Goal: Transaction & Acquisition: Purchase product/service

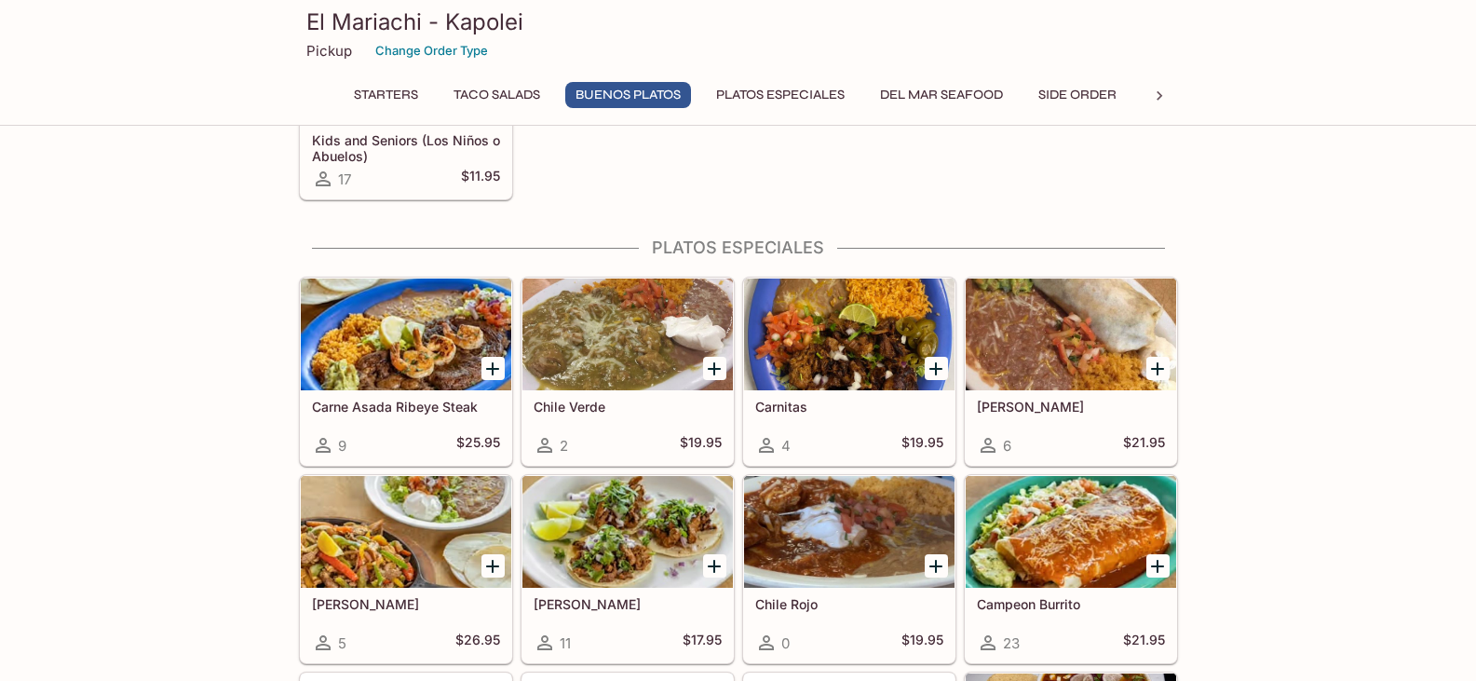
scroll to position [2142, 0]
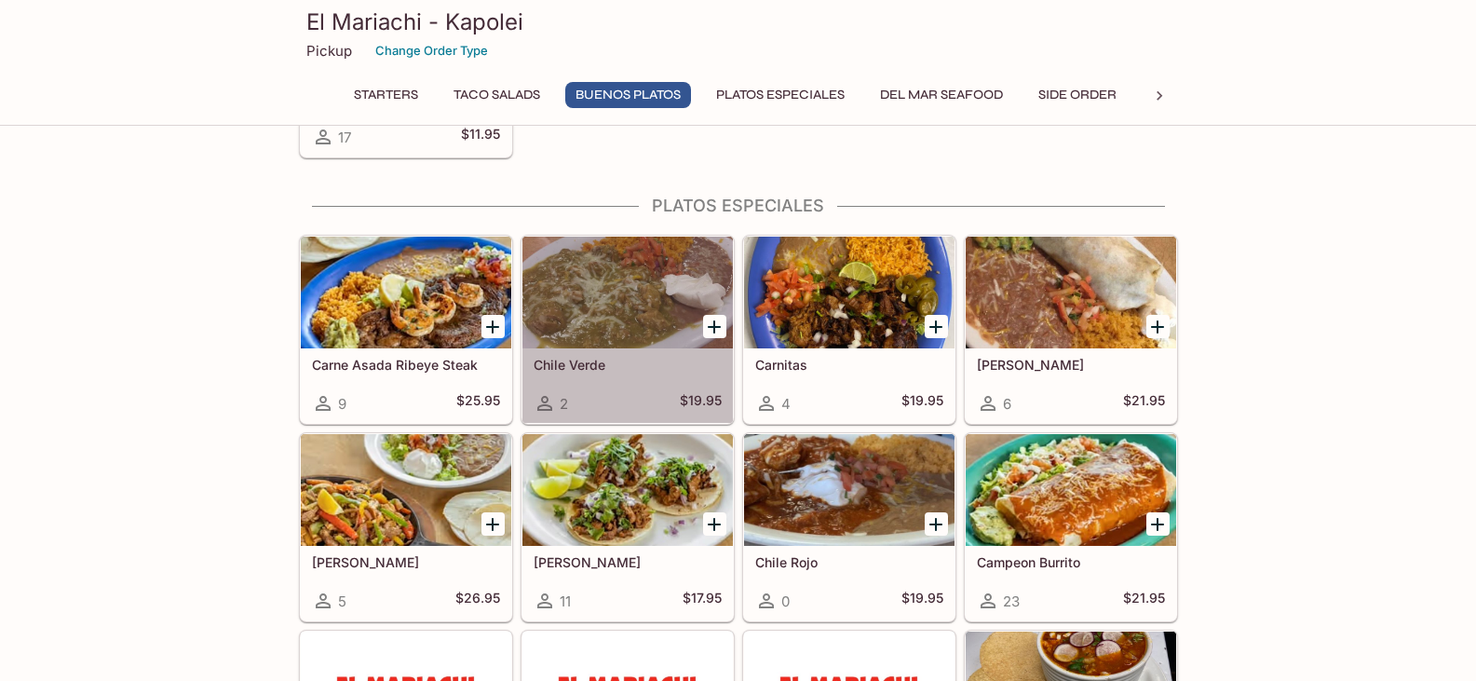
click at [583, 283] on div at bounding box center [627, 293] width 210 height 112
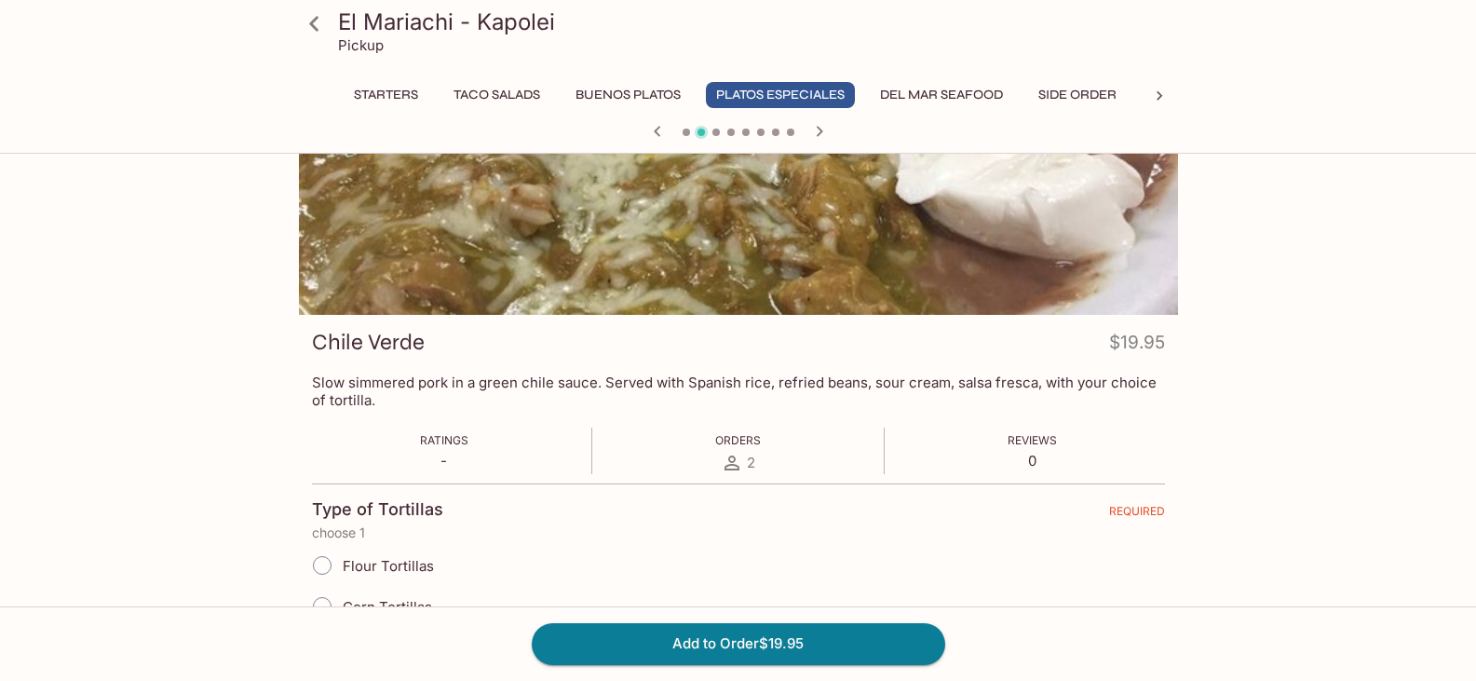
scroll to position [279, 0]
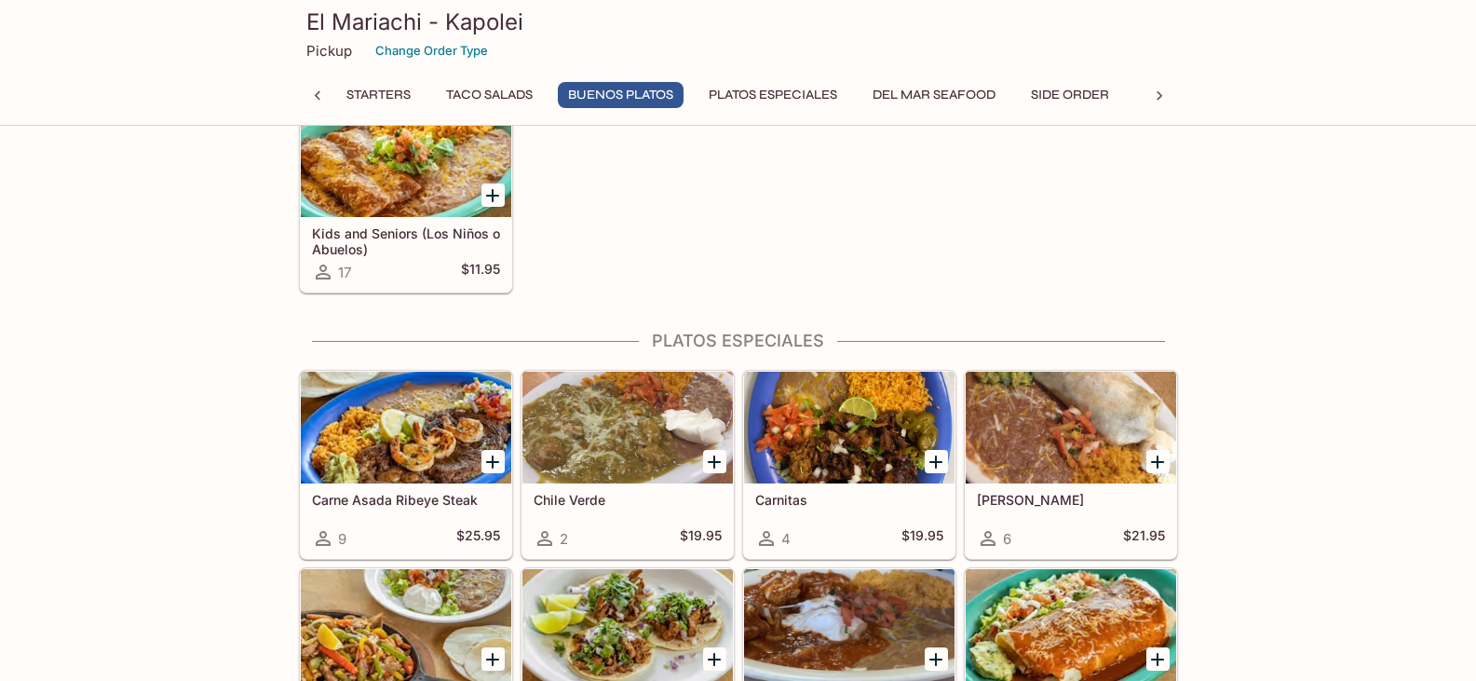
scroll to position [2048, 0]
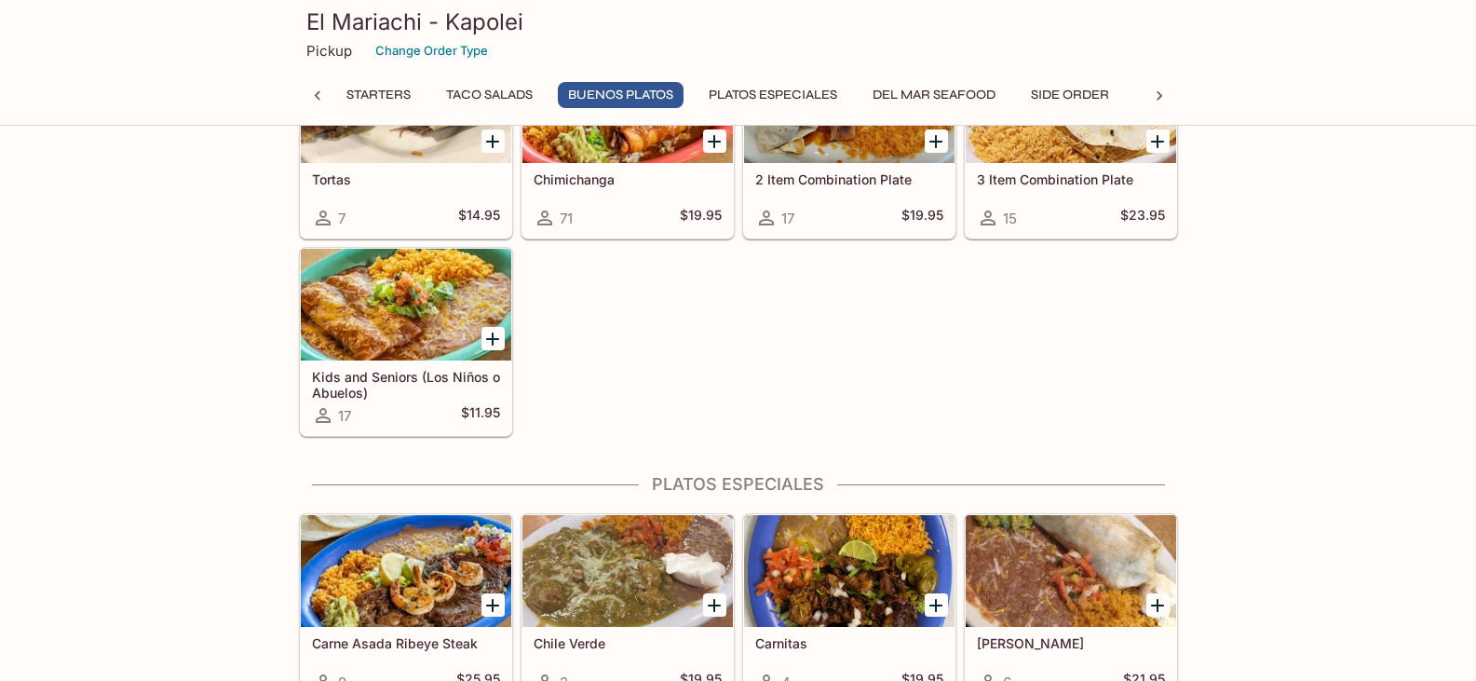
scroll to position [1862, 0]
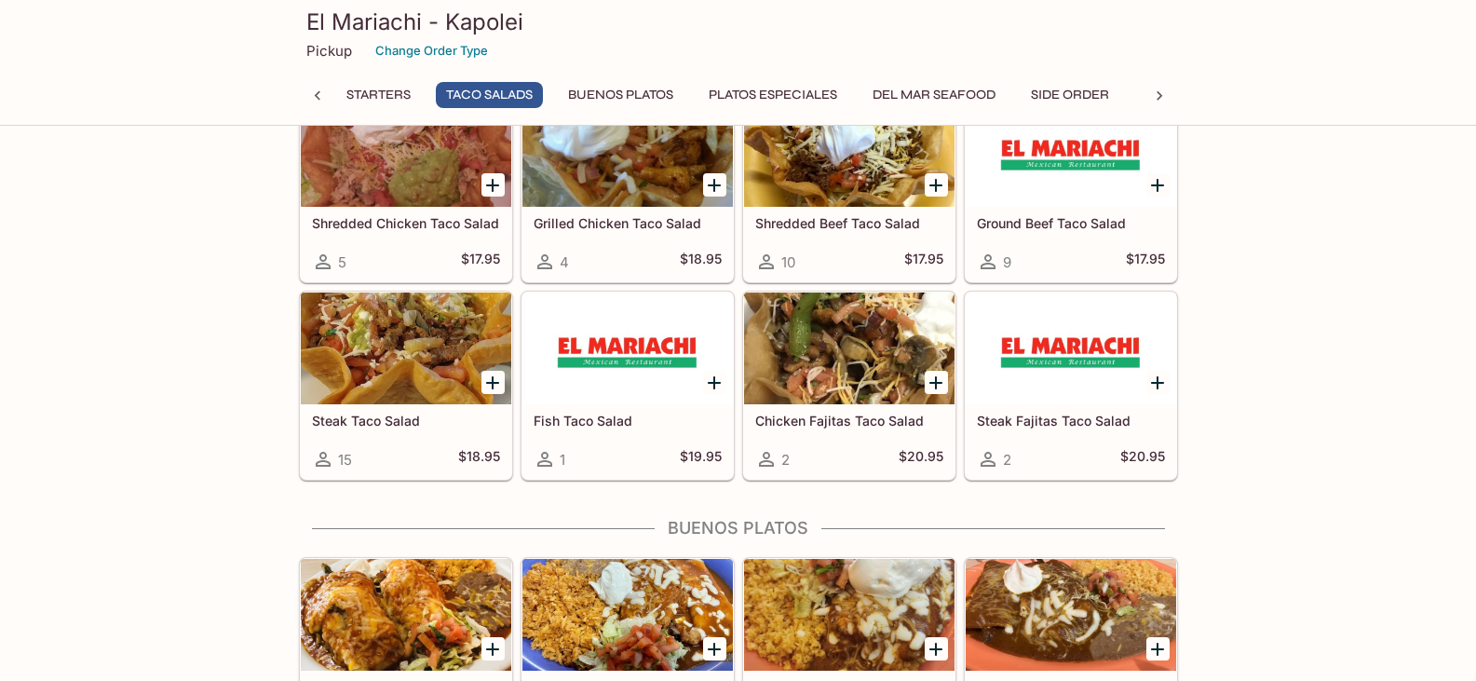
scroll to position [559, 0]
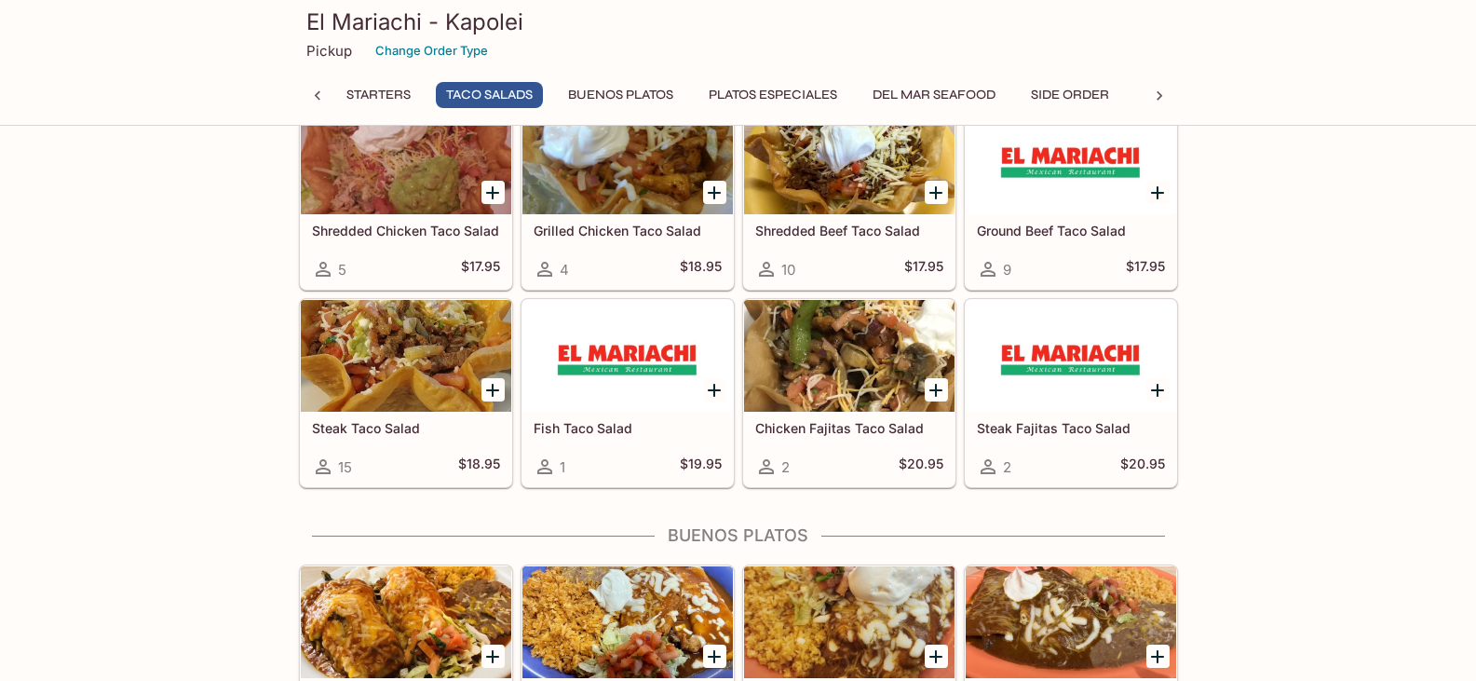
click at [408, 399] on div at bounding box center [406, 356] width 210 height 112
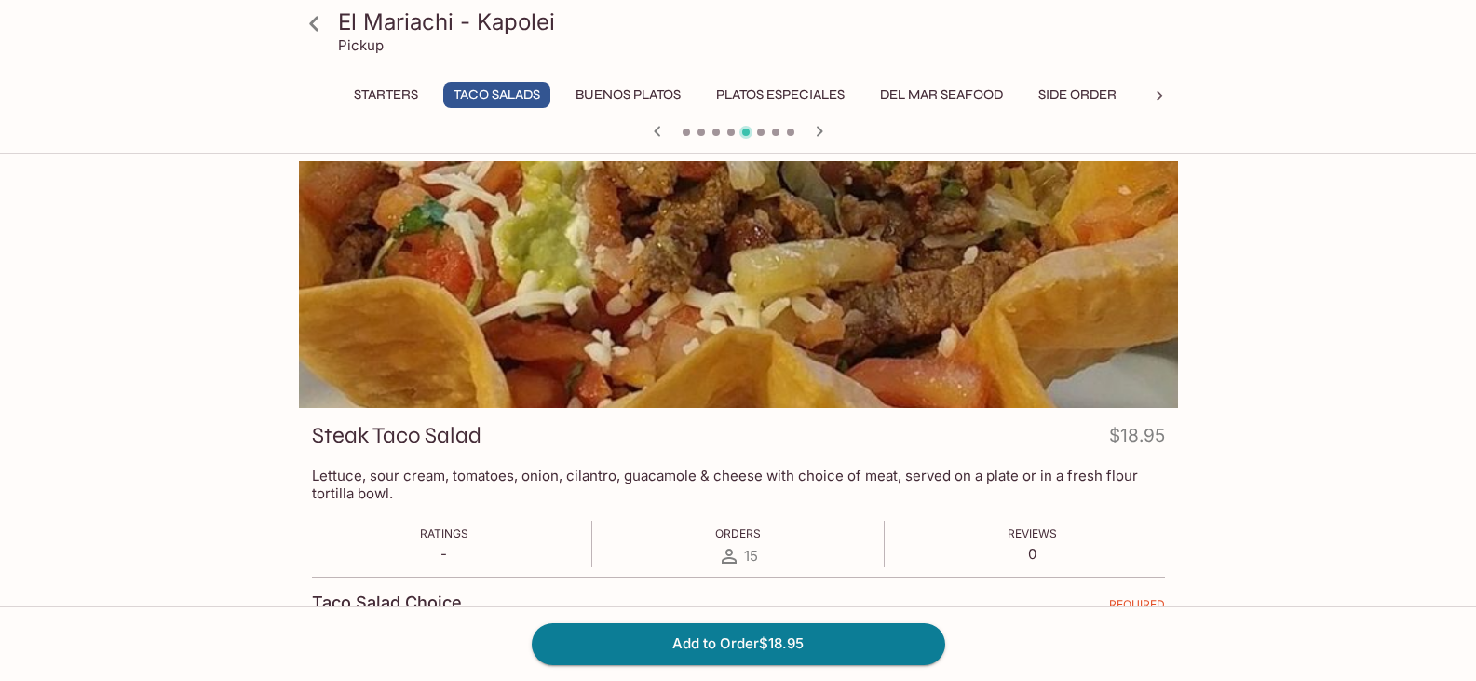
click at [765, 349] on div at bounding box center [738, 284] width 879 height 247
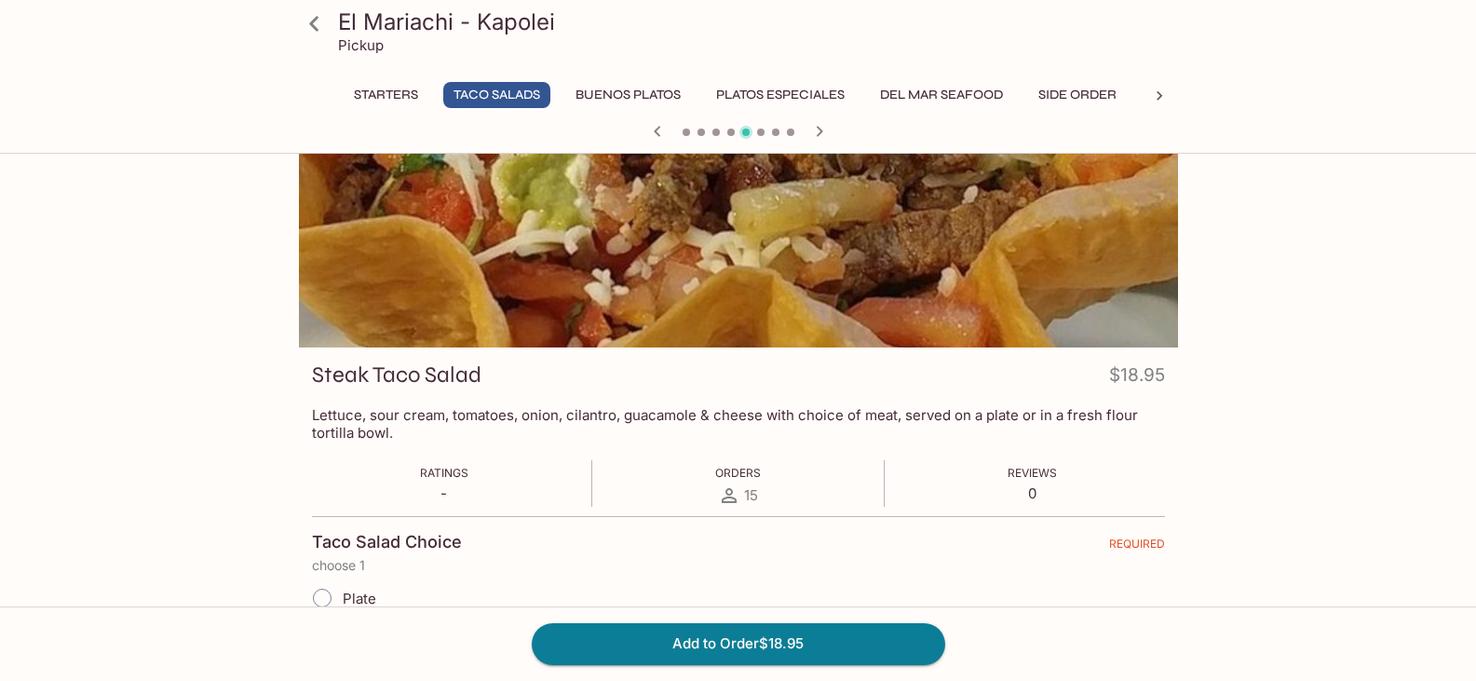
scroll to position [93, 0]
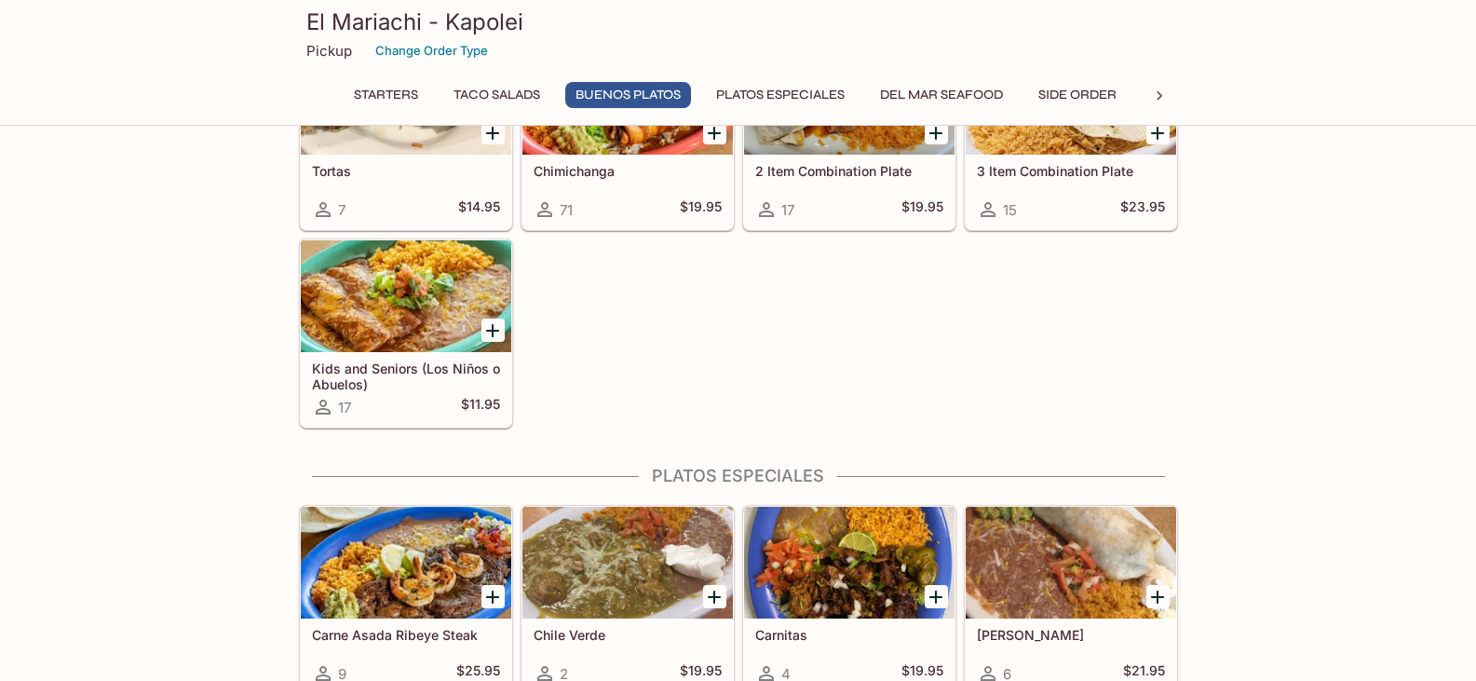
scroll to position [2048, 0]
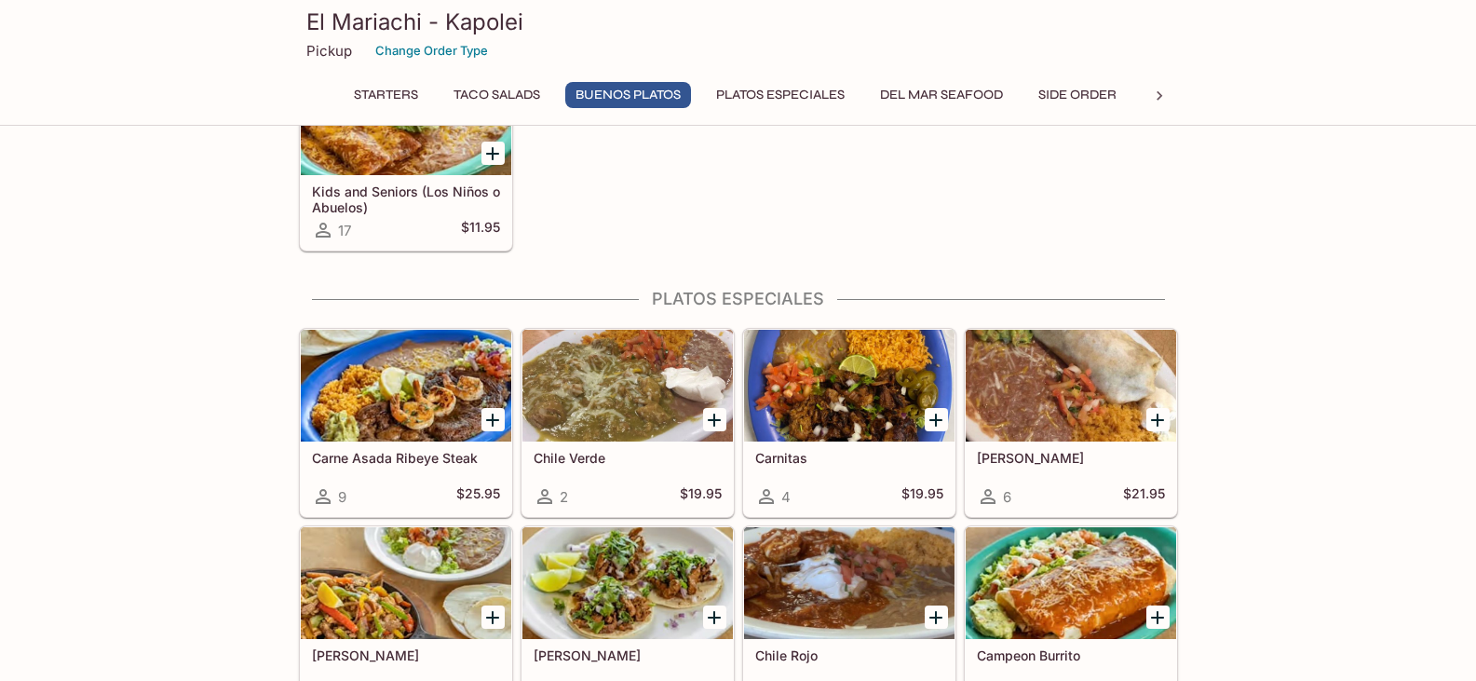
click at [592, 411] on div at bounding box center [627, 386] width 210 height 112
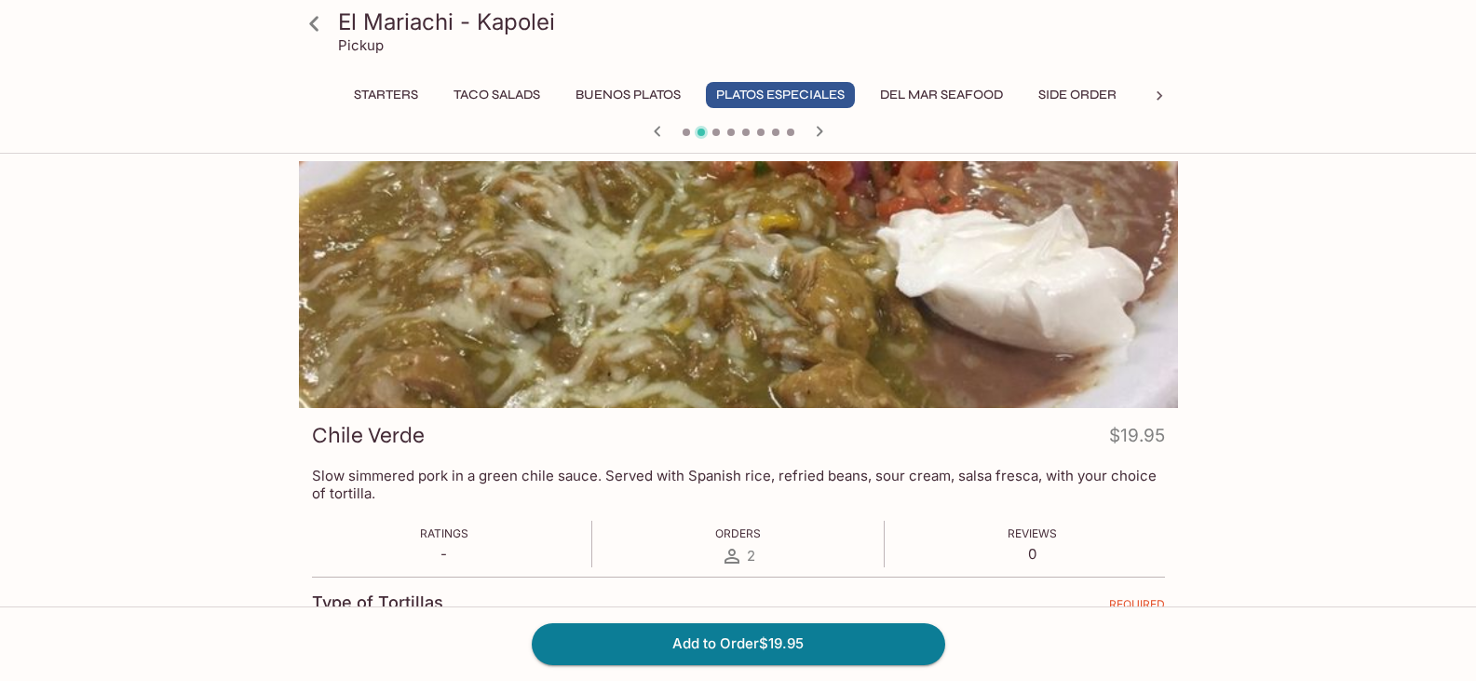
click at [649, 314] on div at bounding box center [738, 284] width 879 height 247
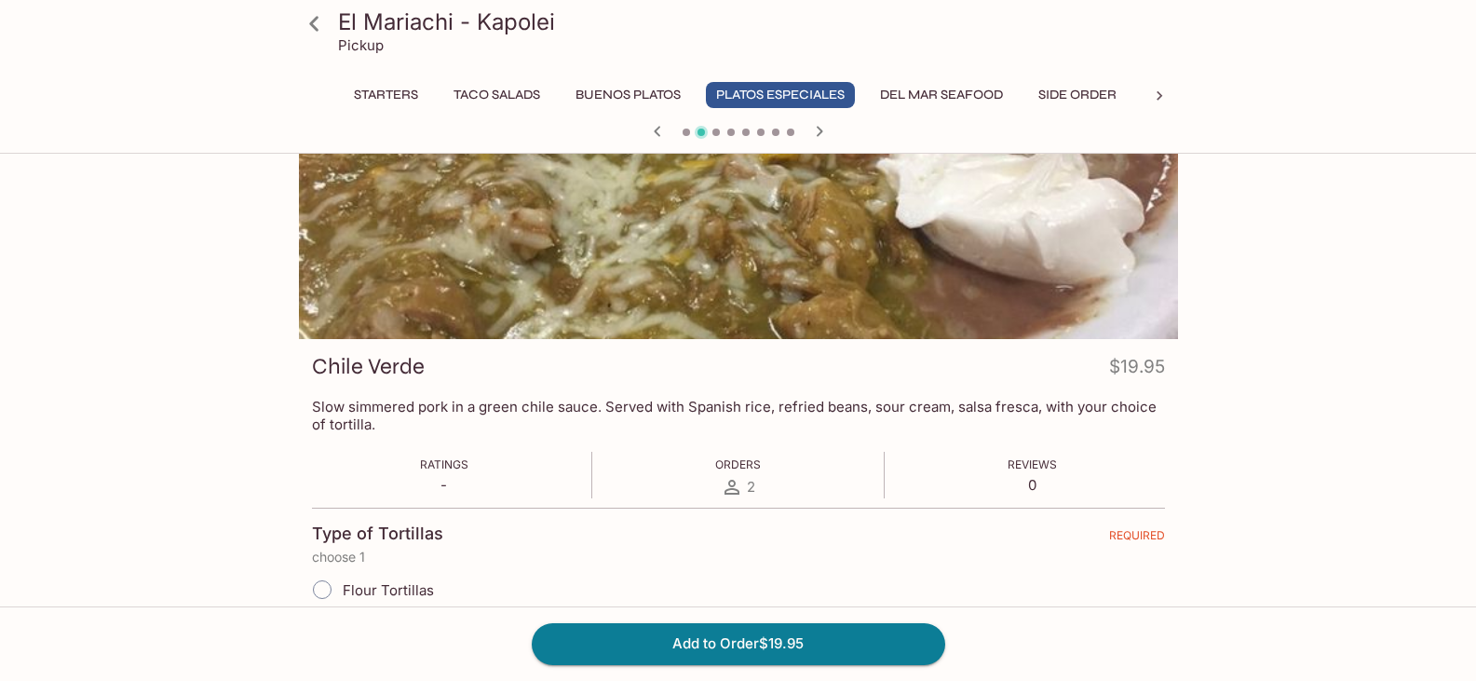
scroll to position [186, 0]
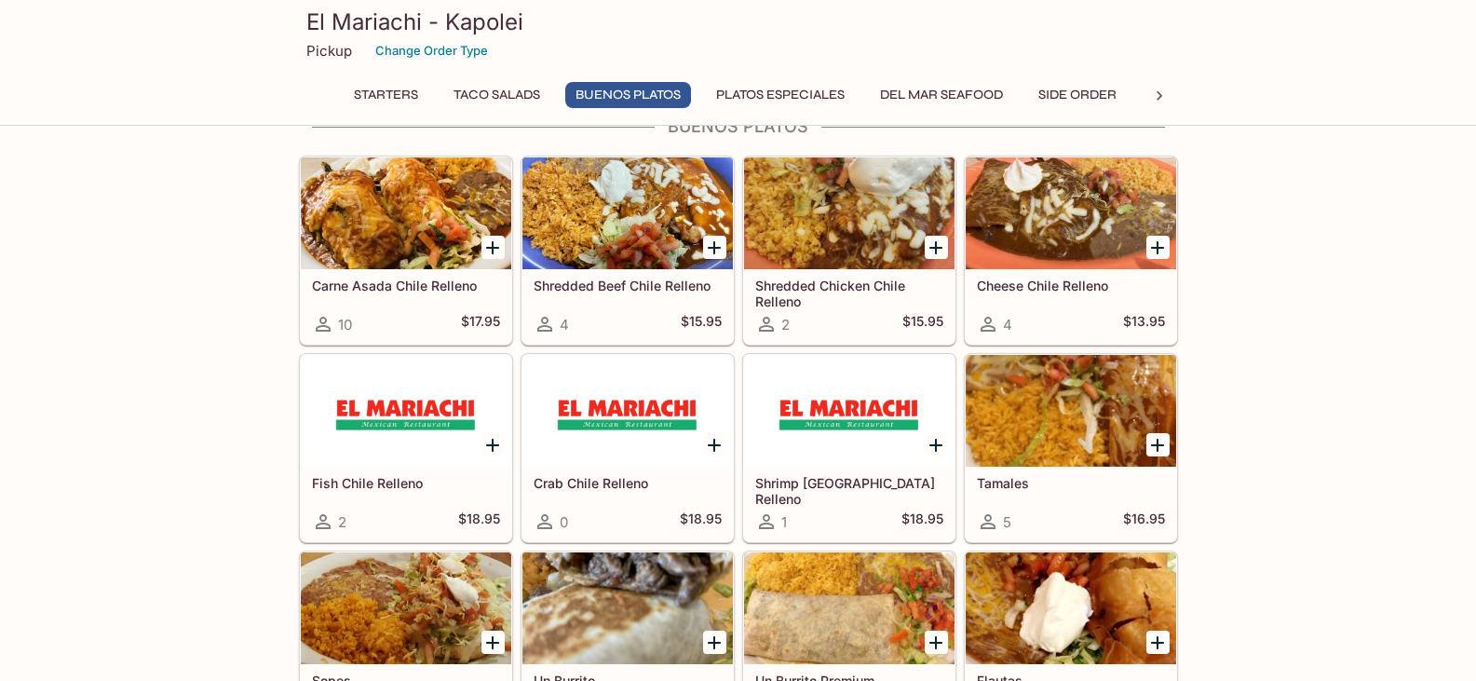
scroll to position [1042, 0]
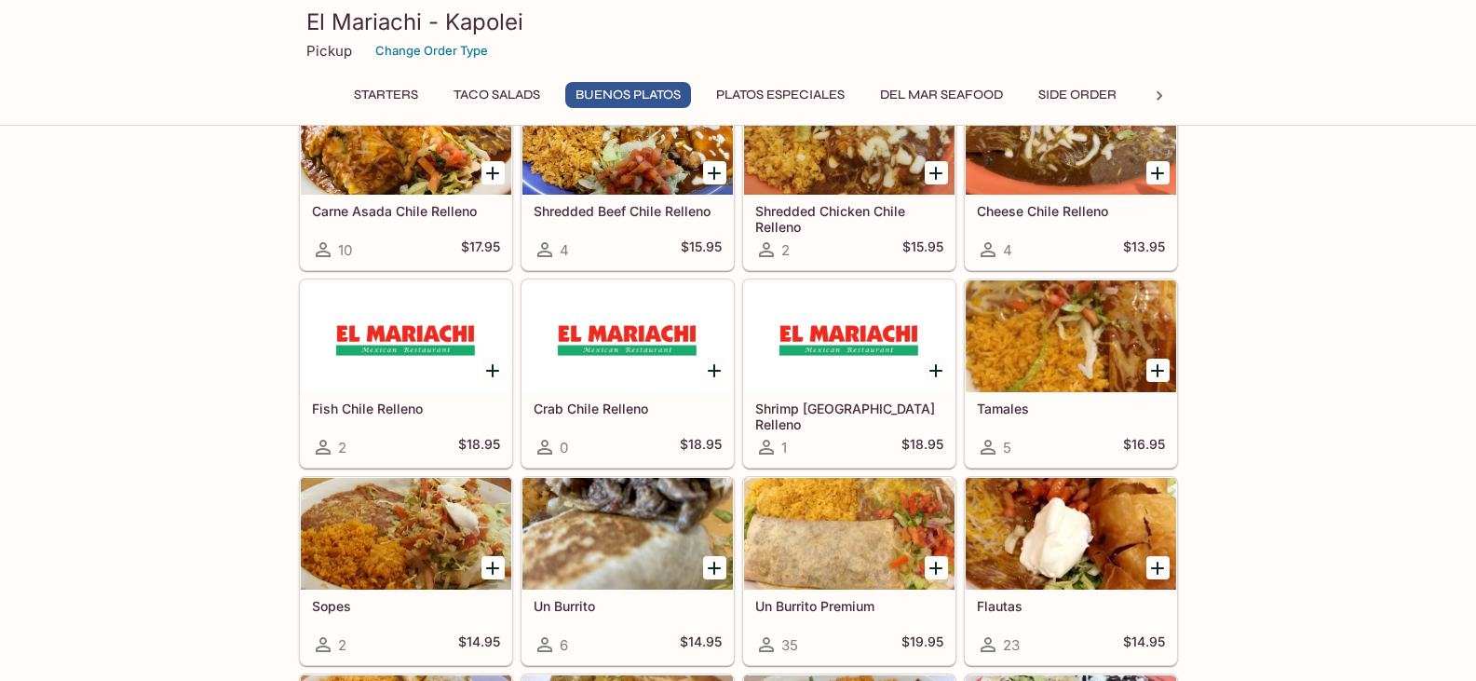
click at [1018, 367] on div at bounding box center [1071, 336] width 210 height 112
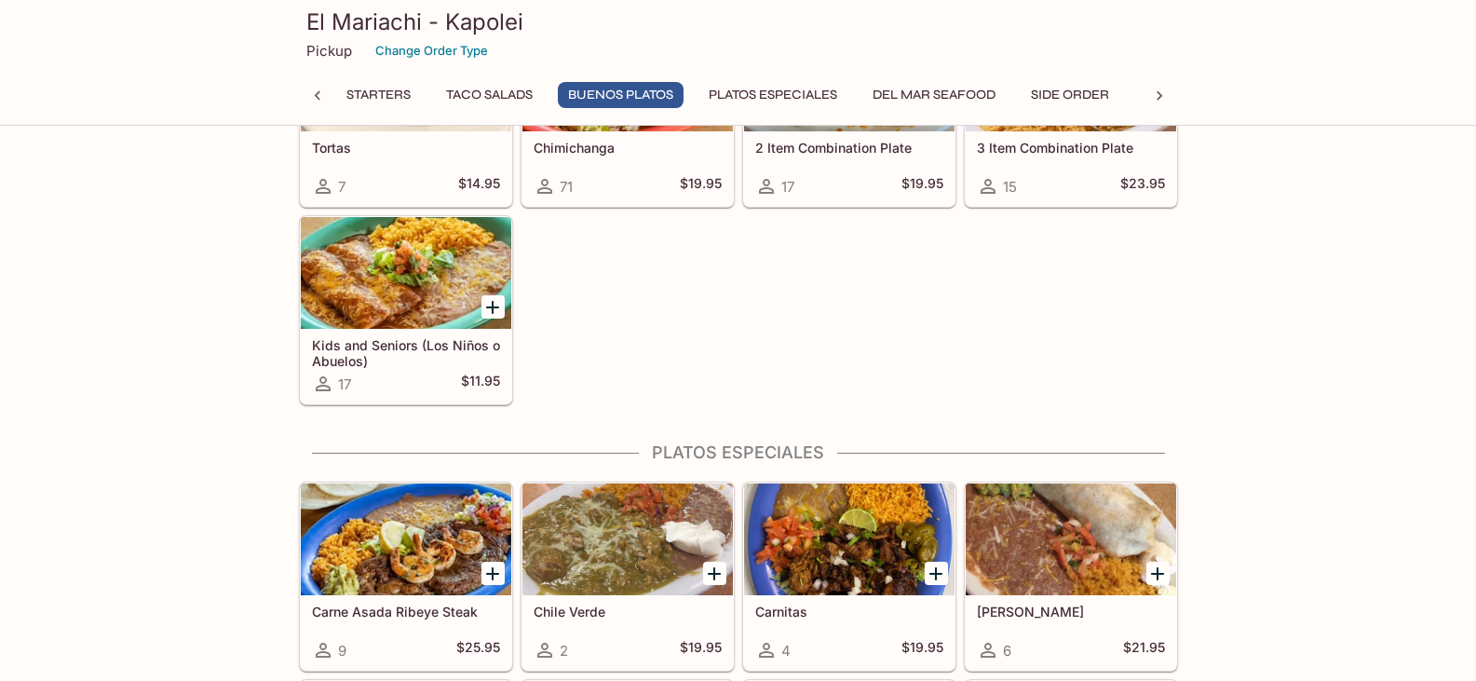
scroll to position [2048, 0]
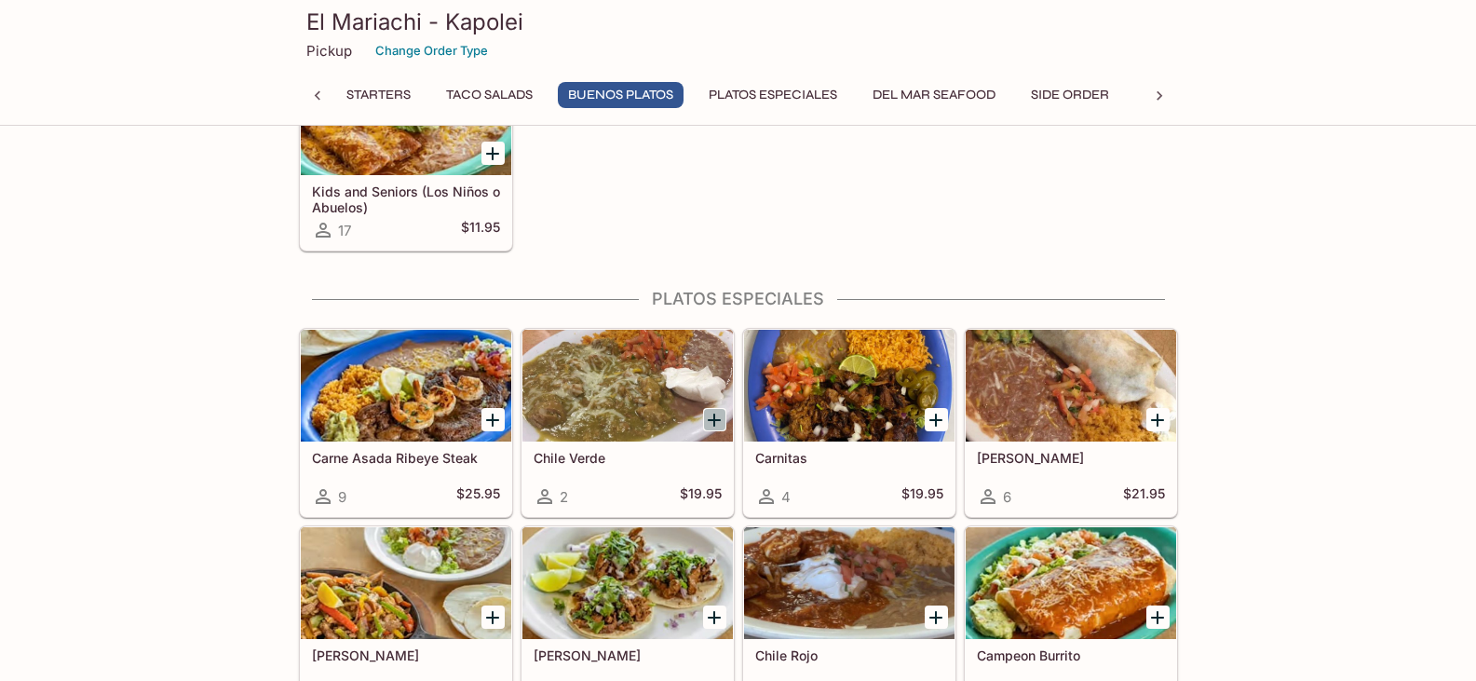
click at [710, 423] on icon "Add Chile Verde" at bounding box center [714, 420] width 22 height 22
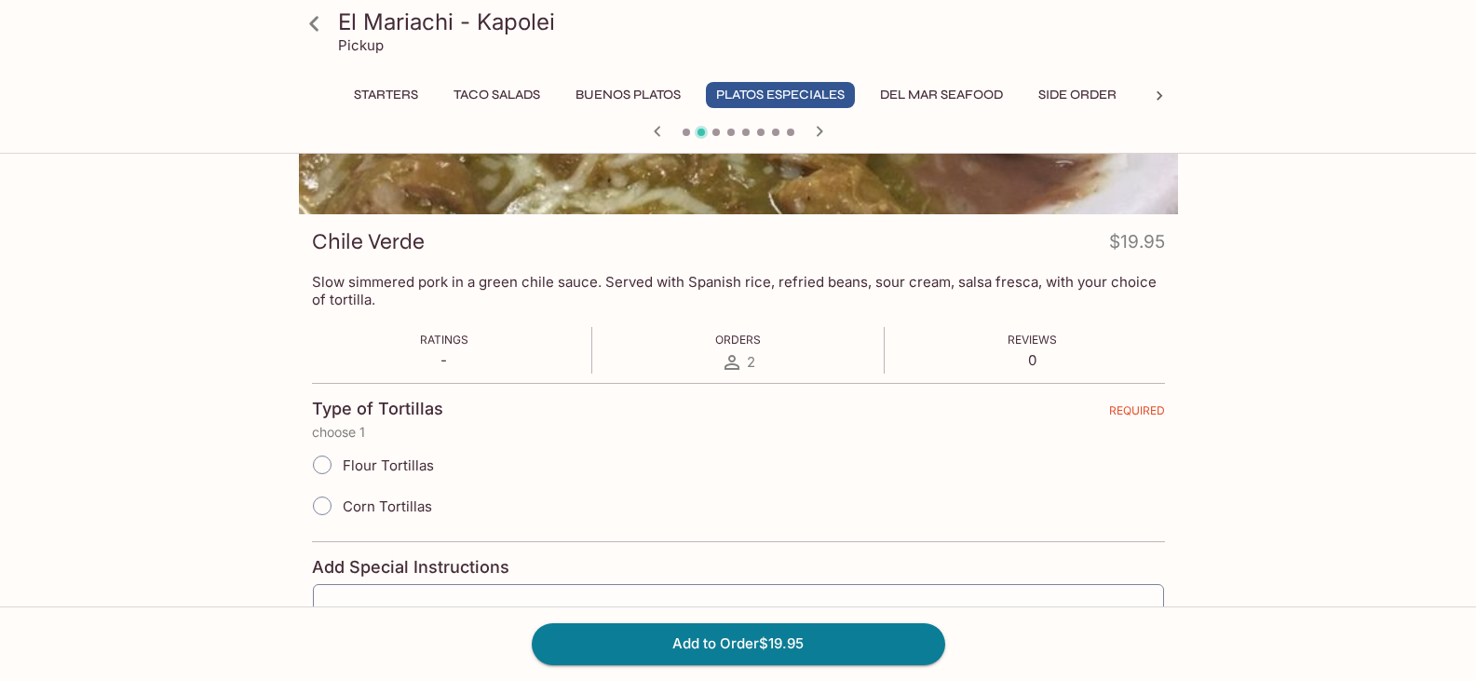
scroll to position [279, 0]
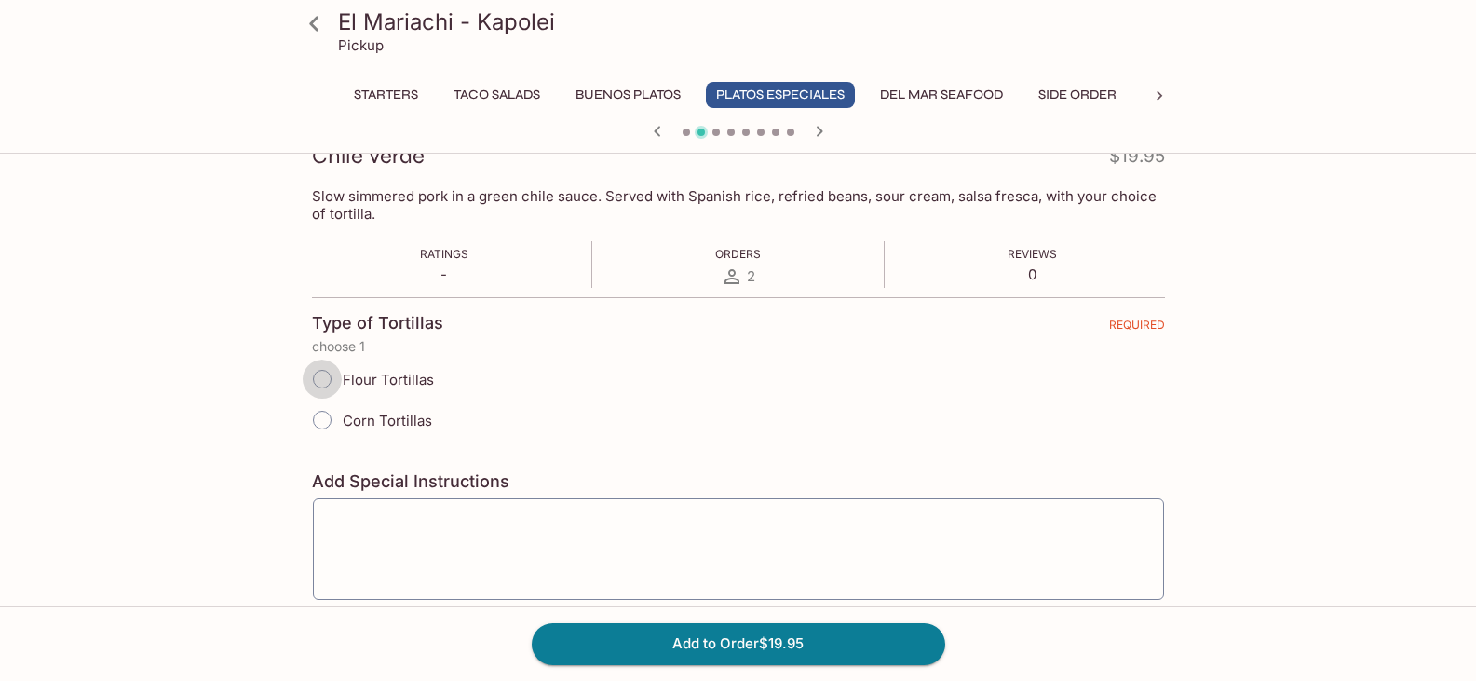
click at [325, 382] on input "Flour Tortillas" at bounding box center [322, 378] width 39 height 39
radio input "true"
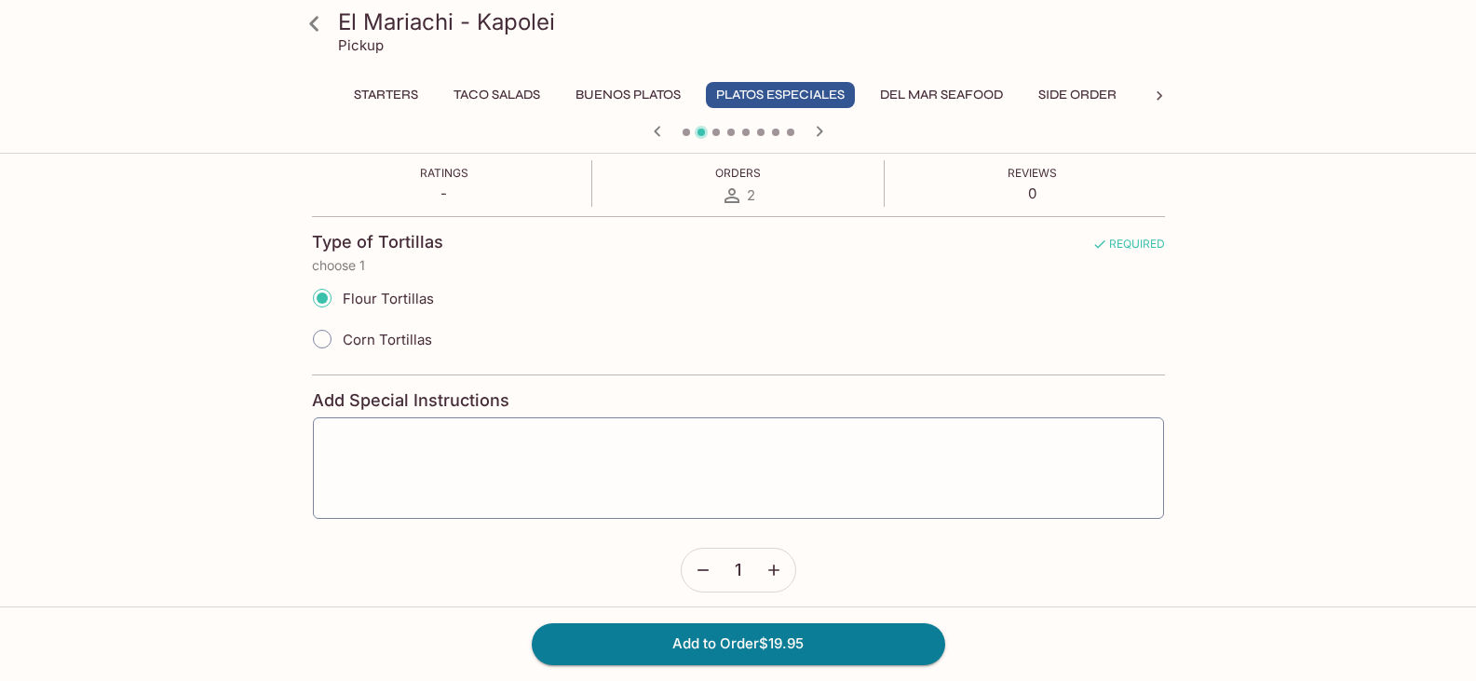
scroll to position [372, 0]
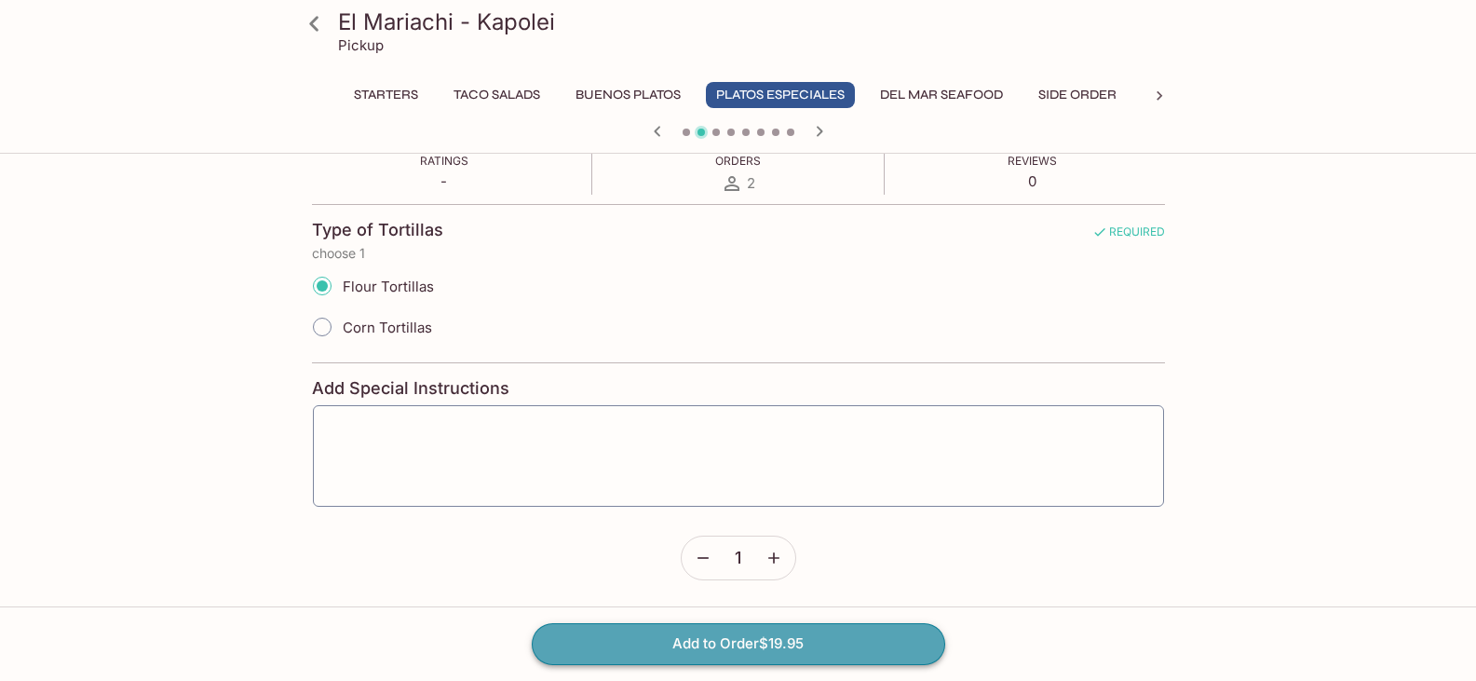
click at [613, 634] on button "Add to Order $19.95" at bounding box center [738, 643] width 413 height 41
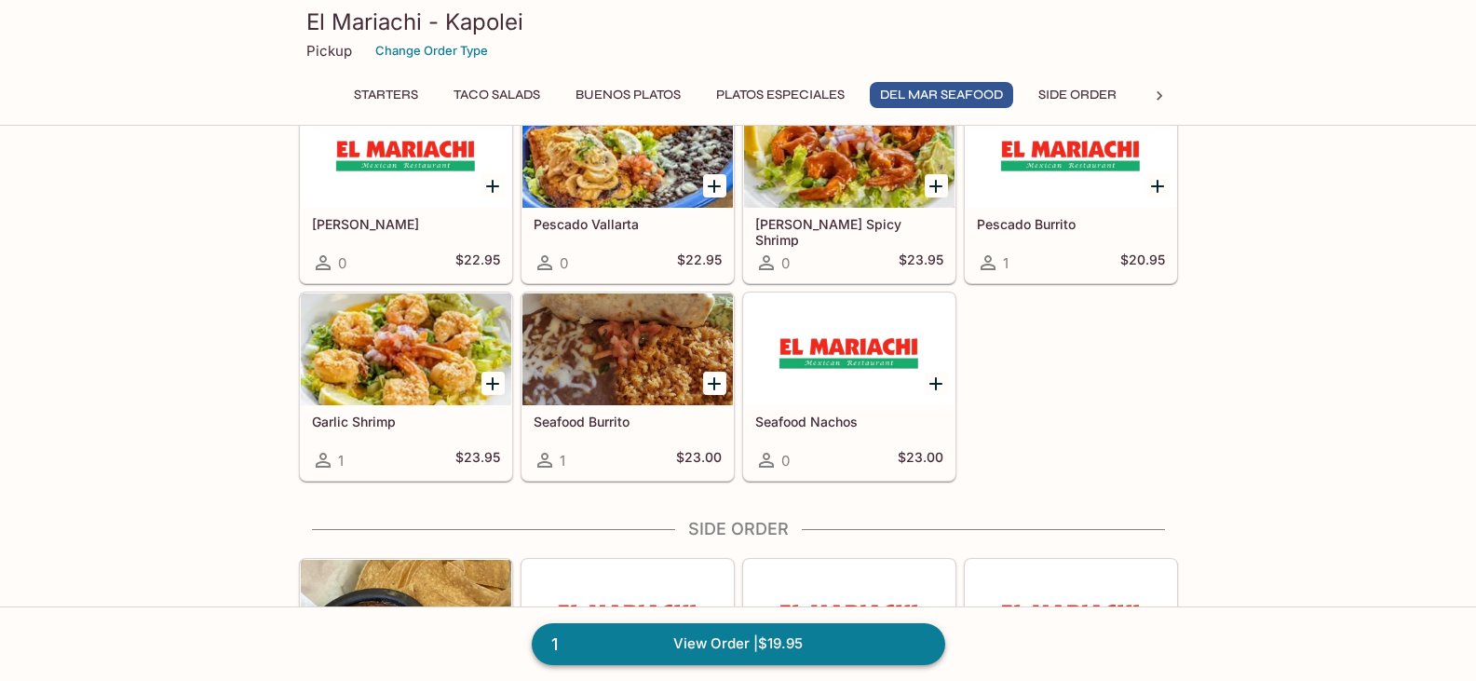
scroll to position [3166, 0]
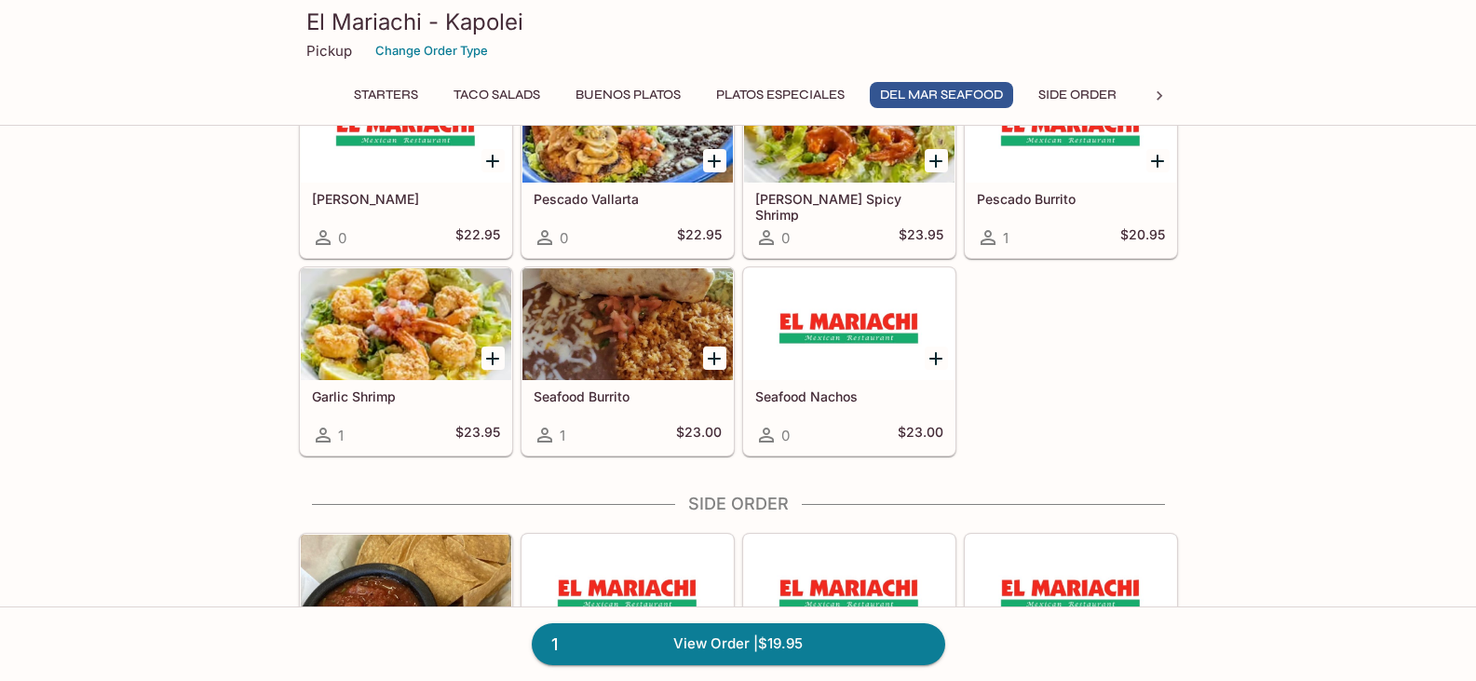
click at [107, 109] on div "El Mariachi - Kapolei Pickup Change Order Type Starters Taco Salads Buenos Plat…" at bounding box center [738, 63] width 1476 height 126
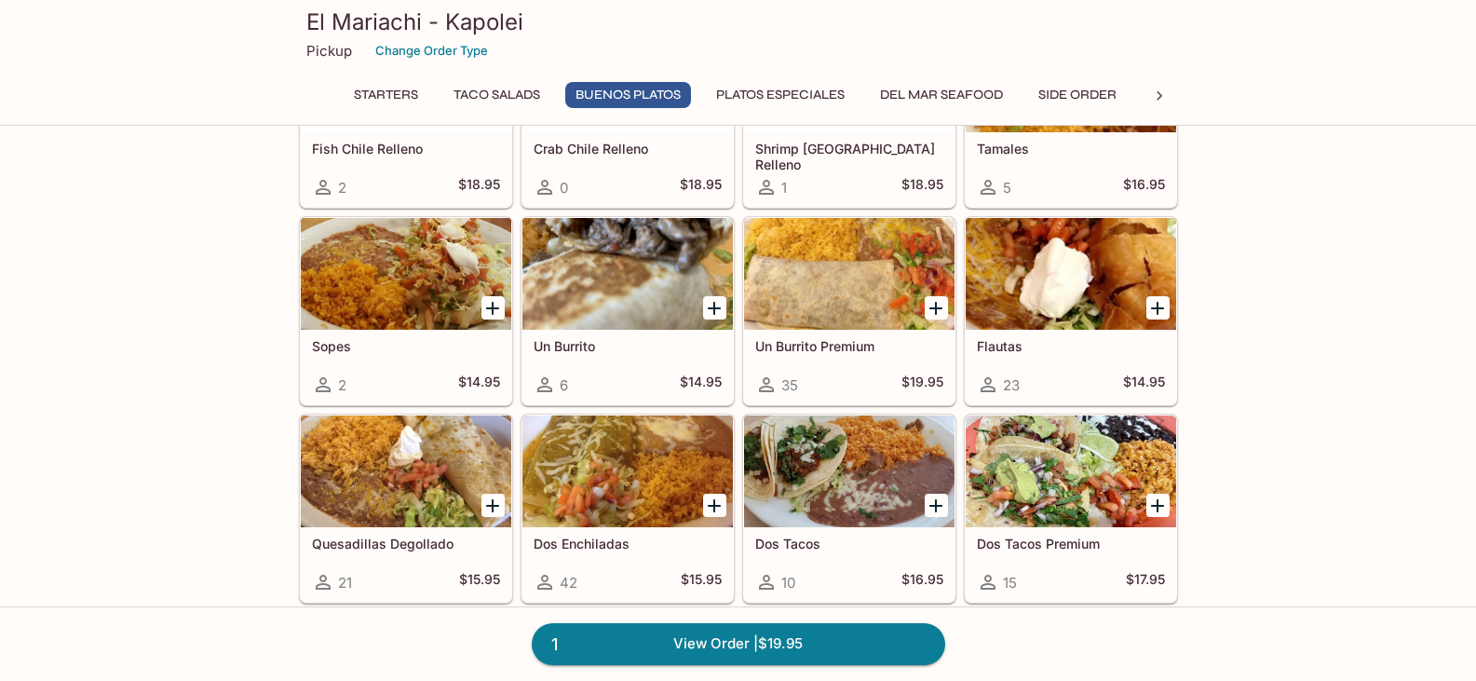
scroll to position [1321, 0]
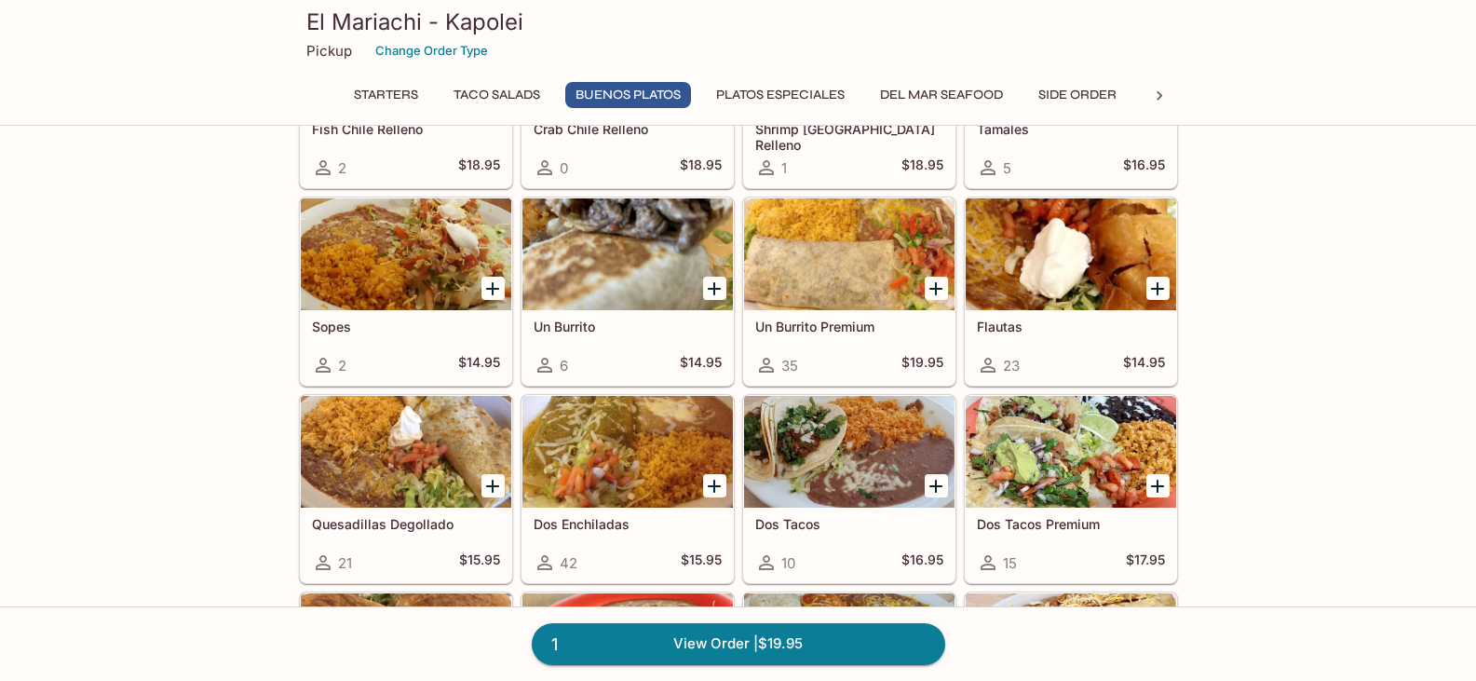
click at [616, 451] on div at bounding box center [627, 452] width 210 height 112
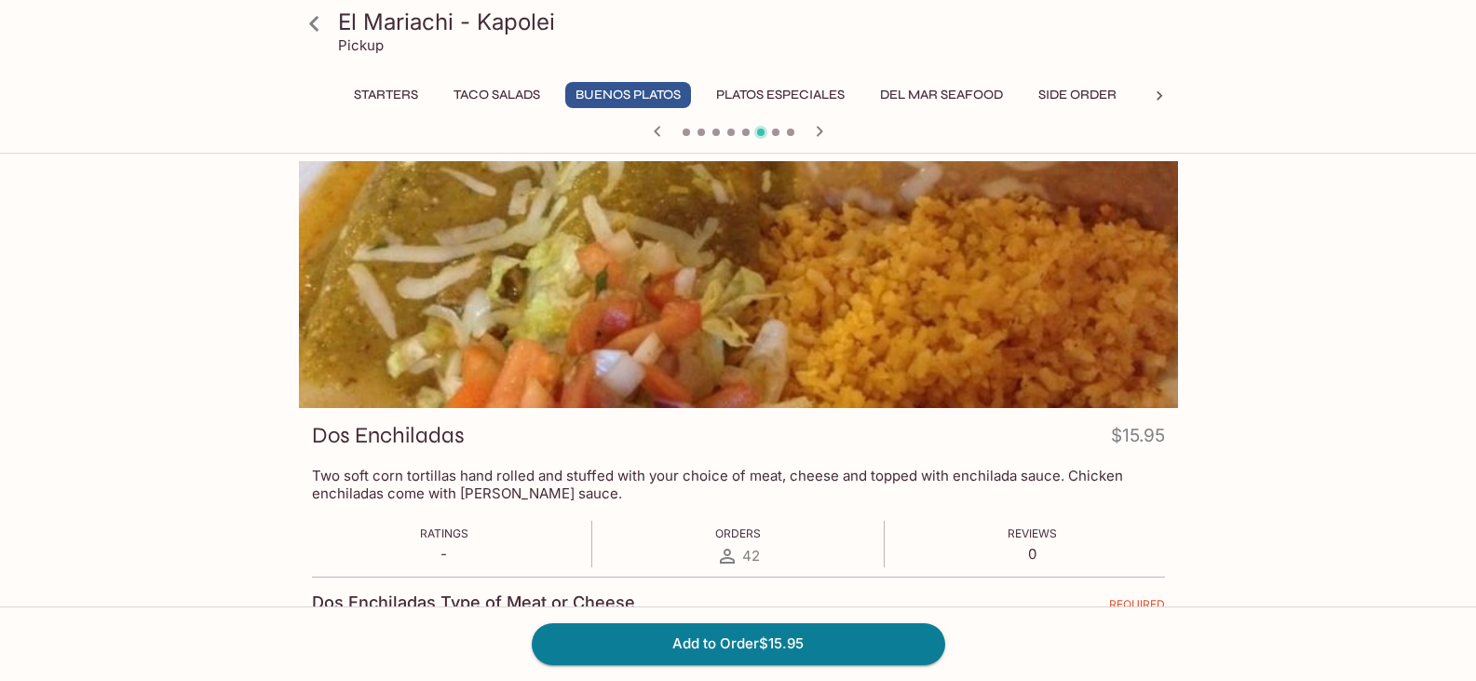
click at [789, 321] on div at bounding box center [738, 284] width 879 height 247
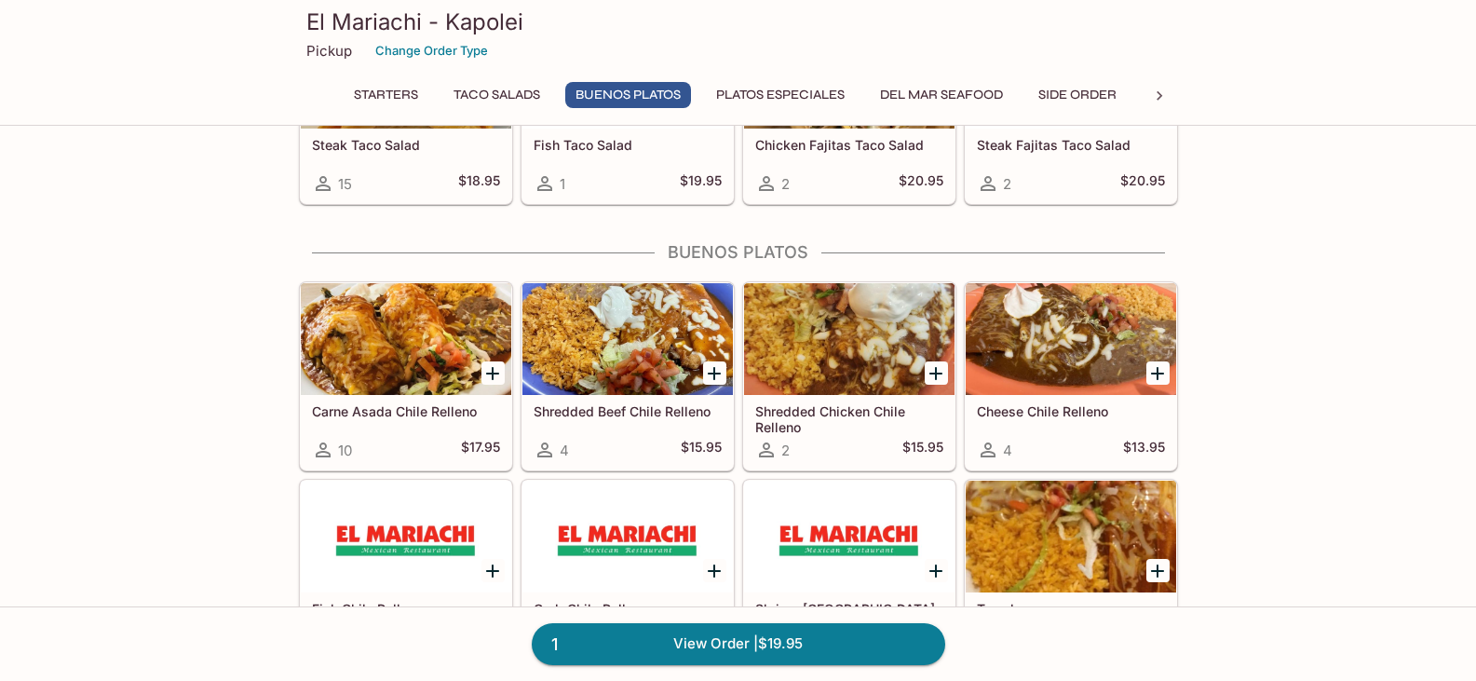
scroll to position [949, 0]
